Goal: Transaction & Acquisition: Purchase product/service

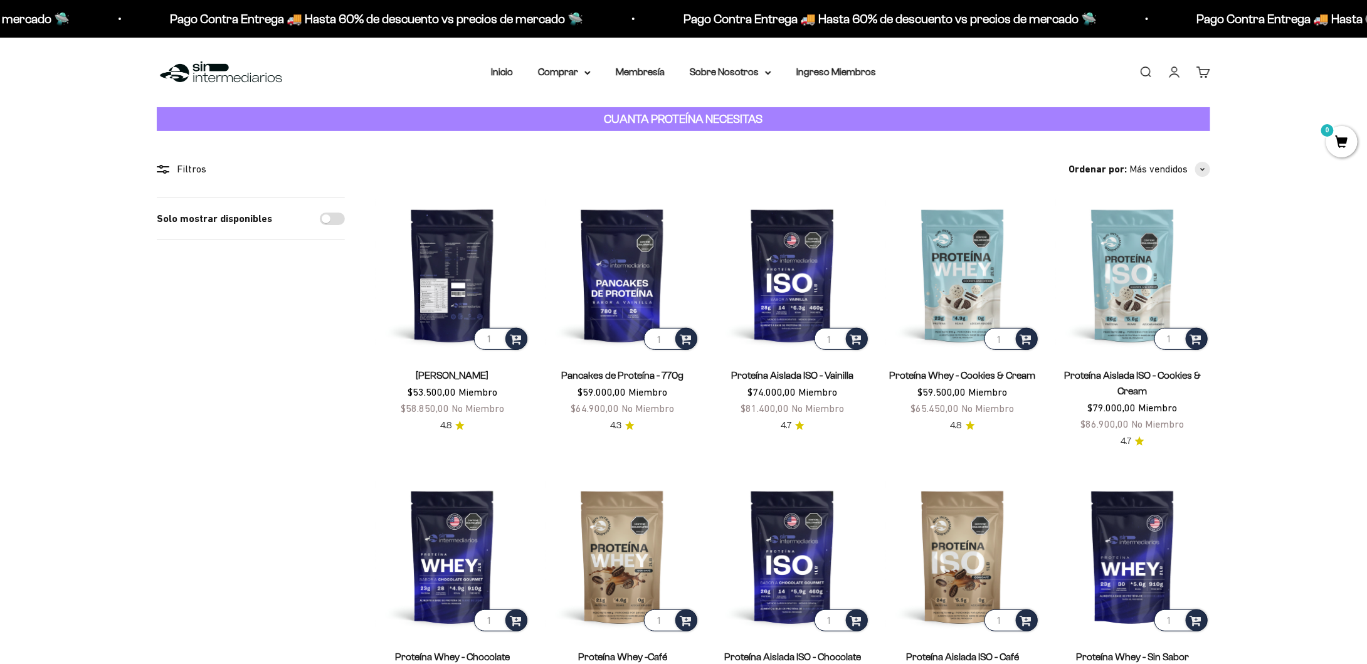
click at [455, 292] on img at bounding box center [452, 275] width 155 height 155
